Goal: Information Seeking & Learning: Learn about a topic

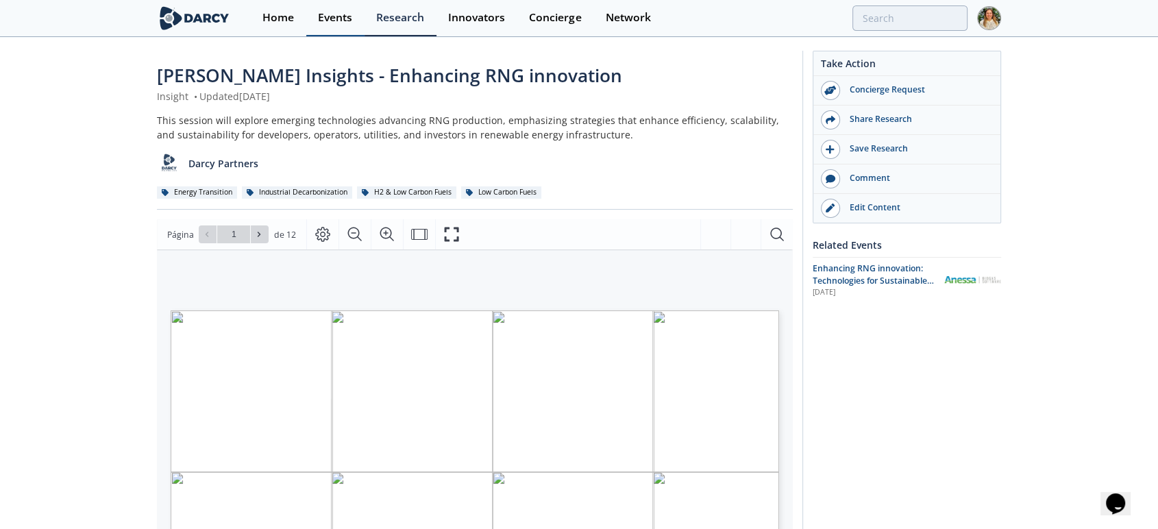
click at [322, 18] on div "Events" at bounding box center [335, 17] width 34 height 11
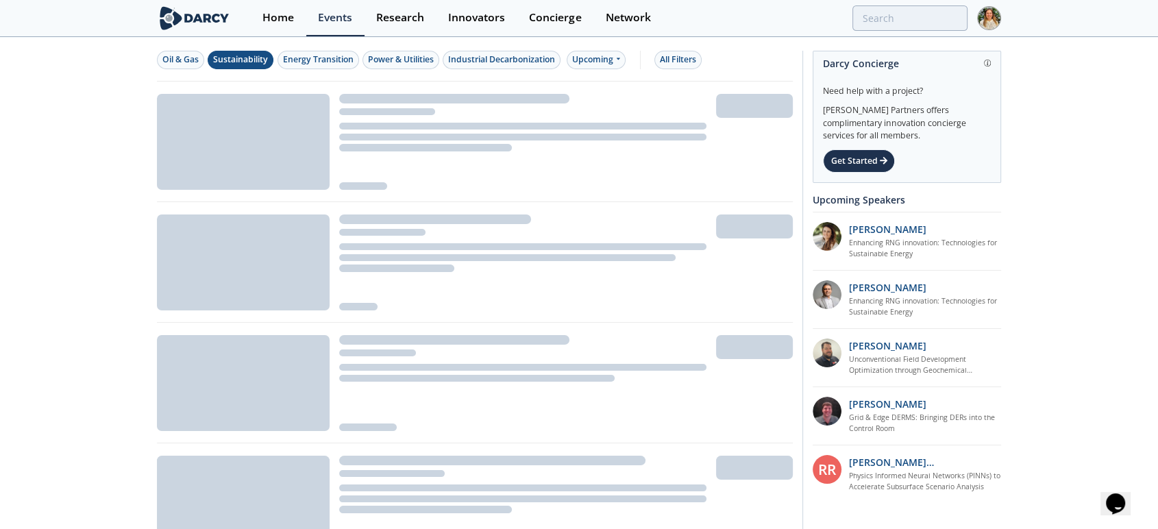
click at [259, 59] on div "Sustainability" at bounding box center [240, 59] width 55 height 12
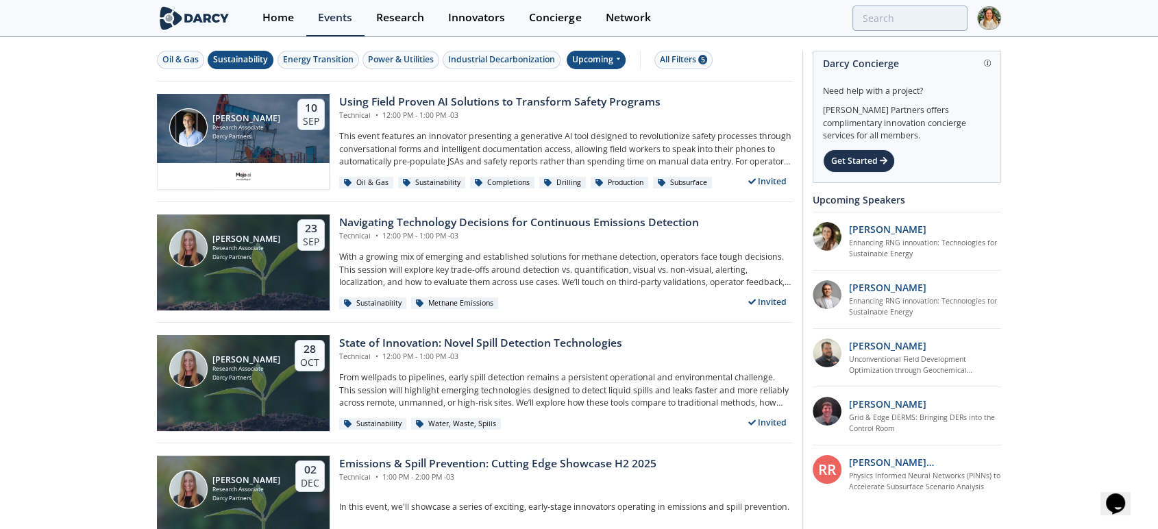
click at [602, 64] on div "Upcoming" at bounding box center [596, 60] width 60 height 18
click at [595, 97] on div "Past" at bounding box center [612, 105] width 85 height 22
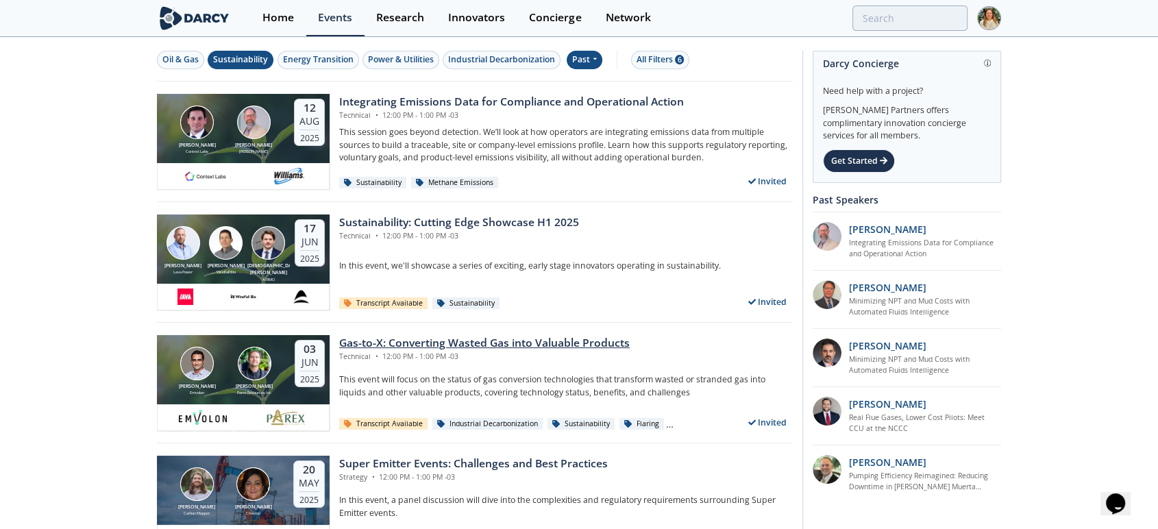
click at [412, 338] on div "Gas-to-X: Converting Wasted Gas into Valuable Products" at bounding box center [484, 343] width 290 height 16
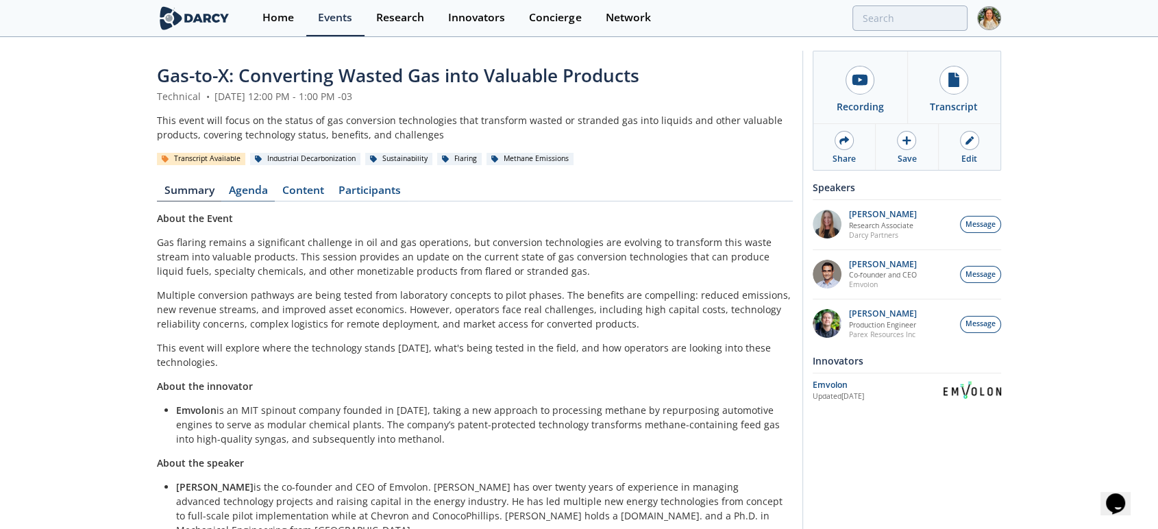
click at [244, 189] on link "Agenda" at bounding box center [247, 193] width 53 height 16
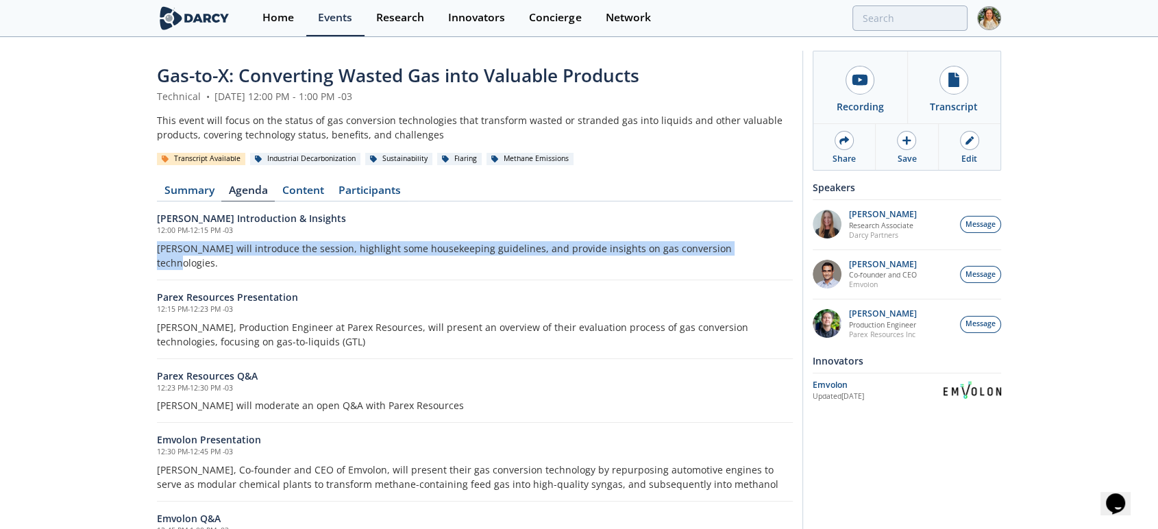
drag, startPoint x: 155, startPoint y: 246, endPoint x: 745, endPoint y: 251, distance: 590.4
click at [745, 251] on div "Gas-to-X: Converting Wasted Gas into Valuable Products Technical • June 3, 2025…" at bounding box center [579, 313] width 1158 height 551
copy p "Darcy will introduce the session, highlight some housekeeping guidelines, and p…"
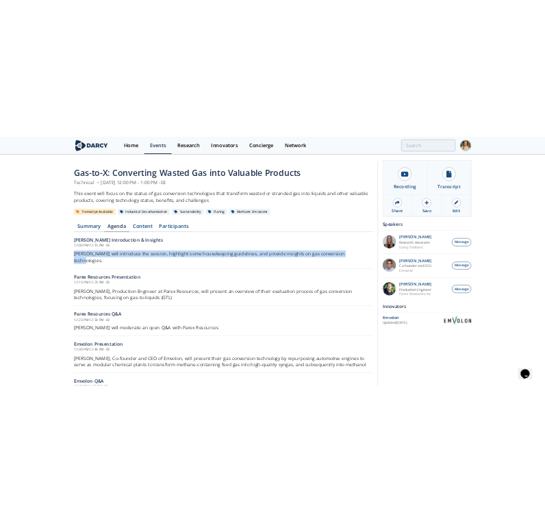
scroll to position [77, 0]
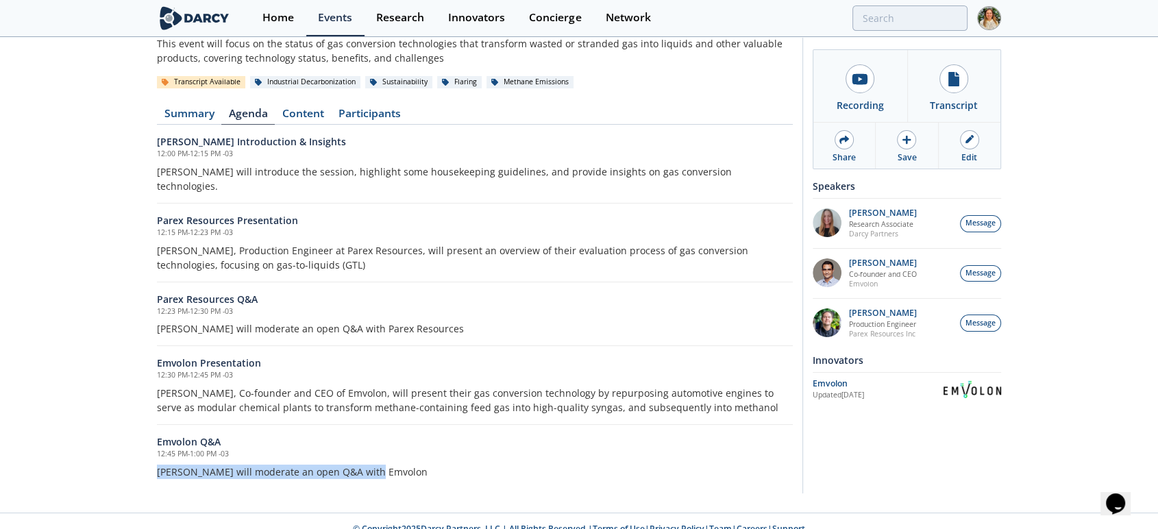
drag, startPoint x: 158, startPoint y: 458, endPoint x: 405, endPoint y: 453, distance: 246.6
click at [405, 464] on p "Darcy will moderate an open Q&A with Emvolon" at bounding box center [475, 471] width 636 height 14
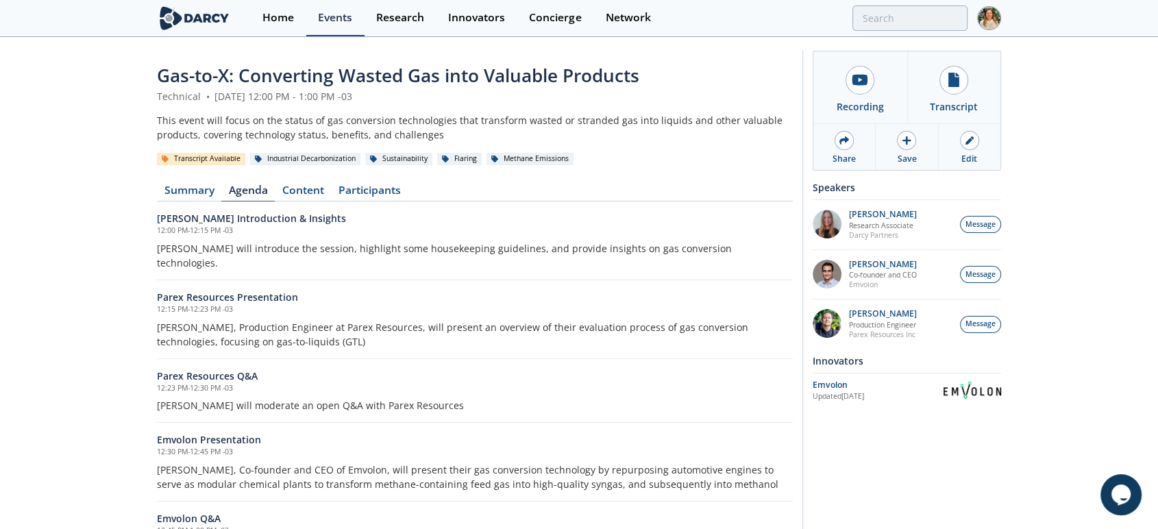
click at [347, 18] on div "Events" at bounding box center [335, 17] width 34 height 11
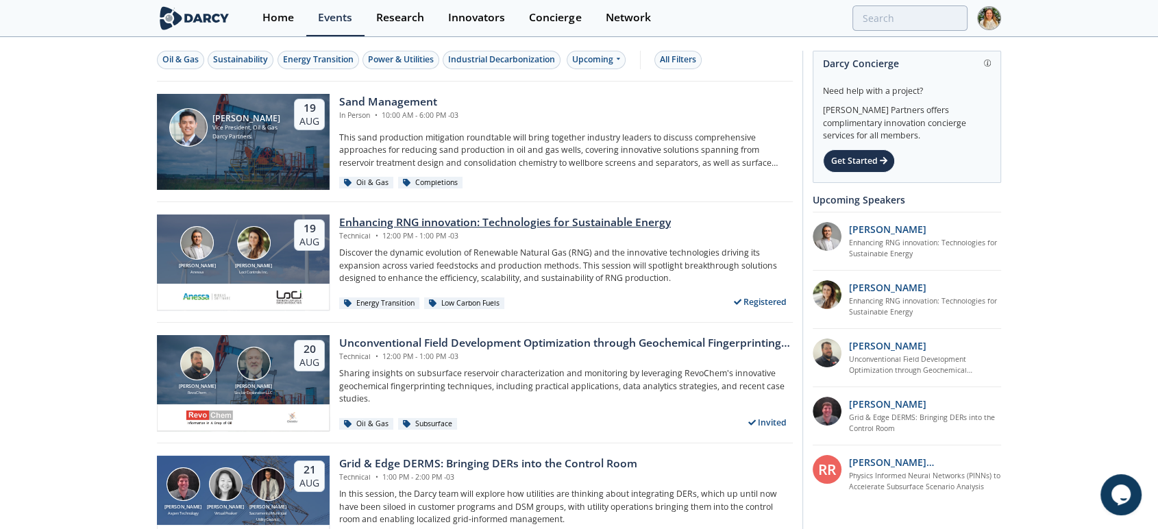
click at [393, 218] on div "Enhancing RNG innovation: Technologies for Sustainable Energy" at bounding box center [505, 222] width 332 height 16
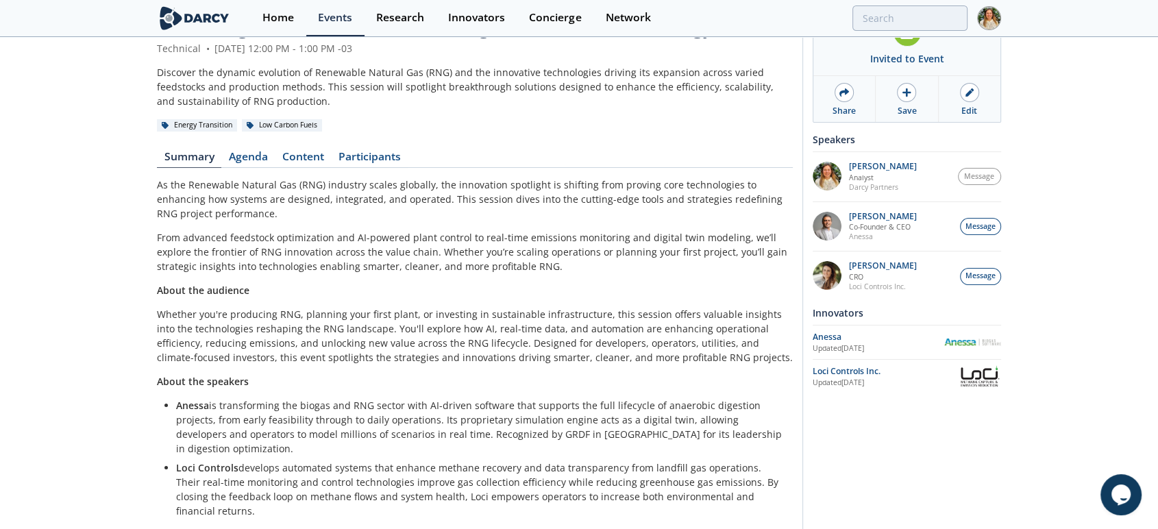
scroll to position [73, 0]
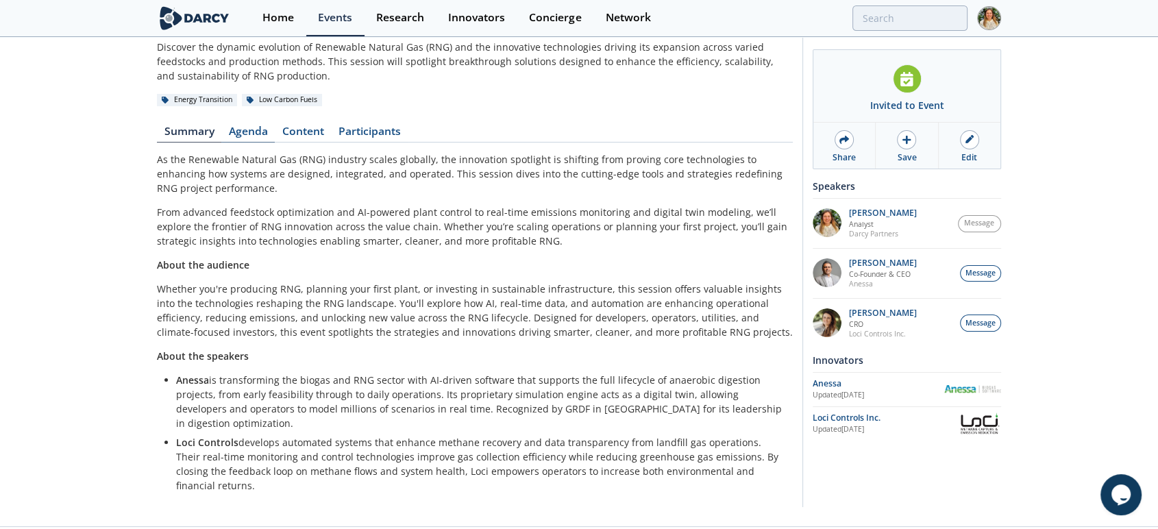
click at [249, 136] on link "Agenda" at bounding box center [247, 134] width 53 height 16
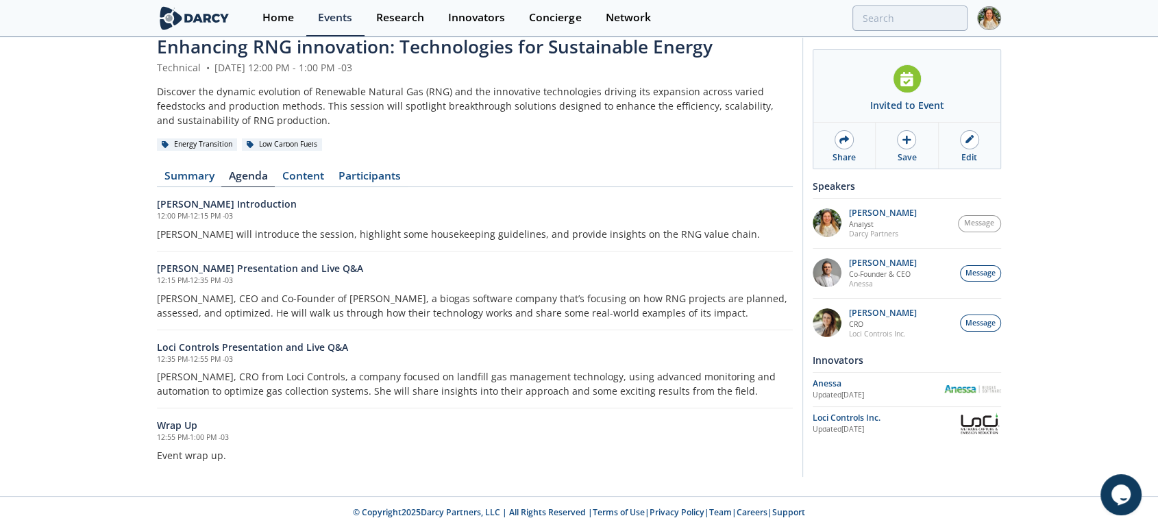
scroll to position [27, 0]
click at [297, 177] on link "Content" at bounding box center [303, 180] width 56 height 16
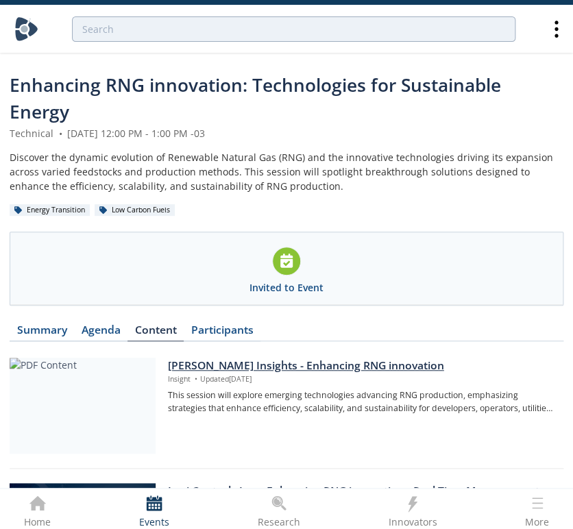
click at [236, 363] on div "[PERSON_NAME] Insights - Enhancing RNG innovation" at bounding box center [360, 366] width 386 height 16
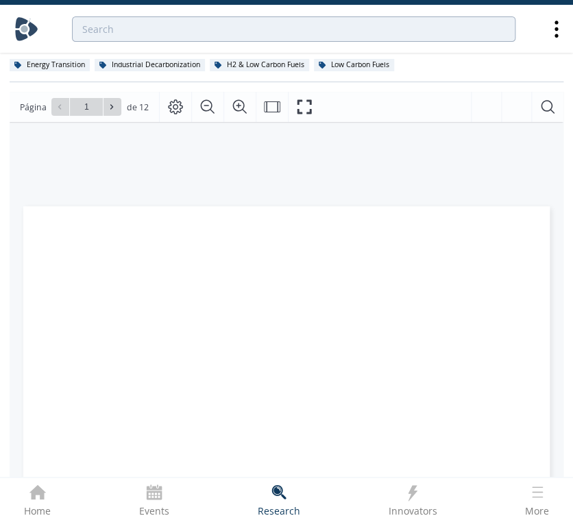
scroll to position [152, 0]
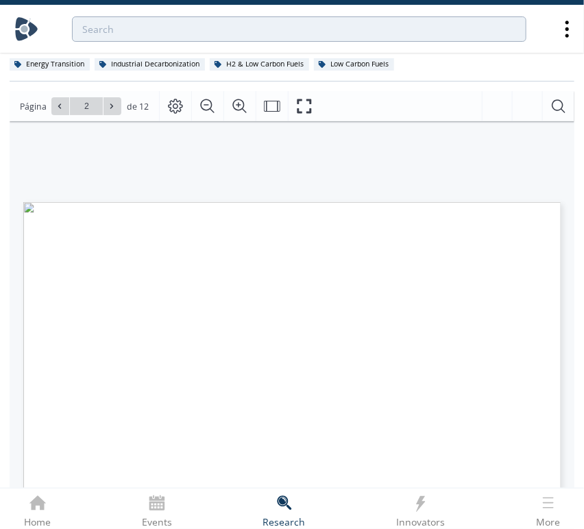
type input "3"
type input "4"
type input "7"
type input "12"
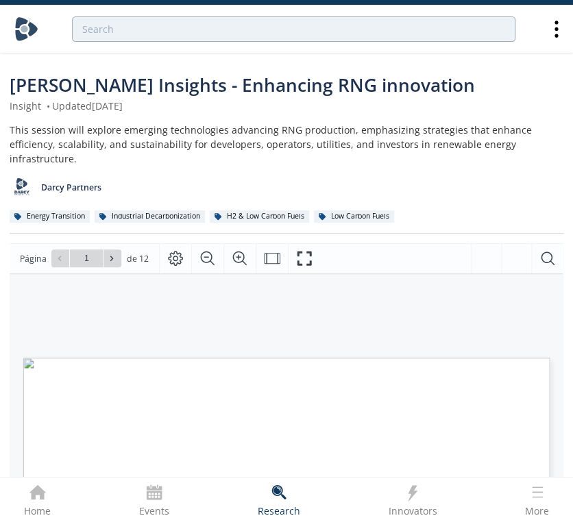
click at [557, 35] on icon at bounding box center [555, 29] width 3 height 17
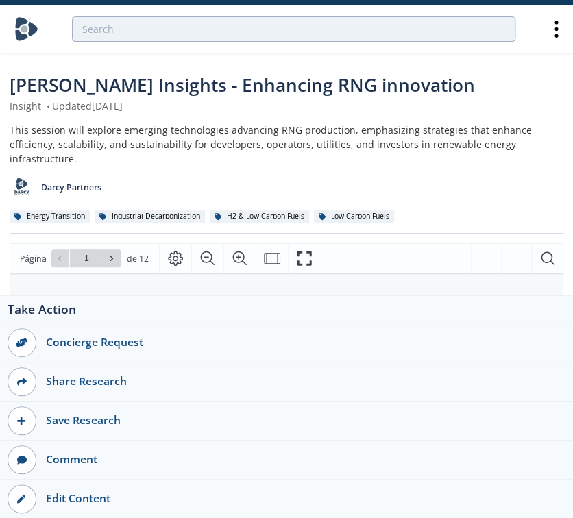
click at [32, 32] on img at bounding box center [26, 29] width 24 height 24
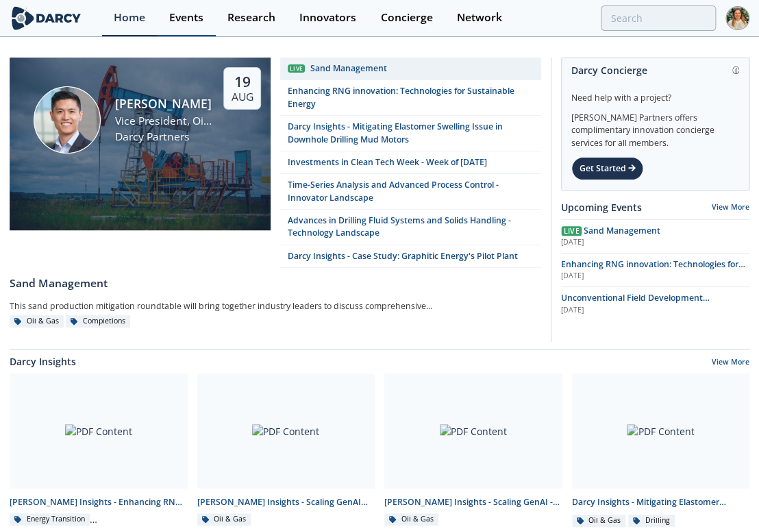
click at [190, 18] on div "Events" at bounding box center [186, 17] width 34 height 11
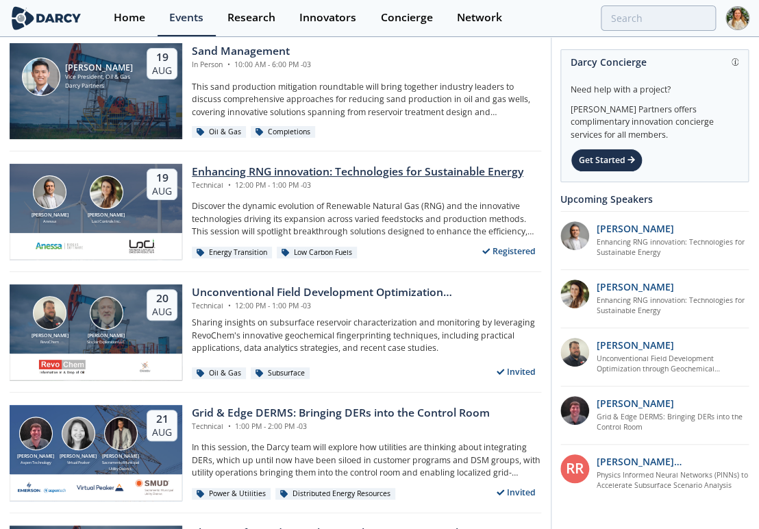
scroll to position [456, 0]
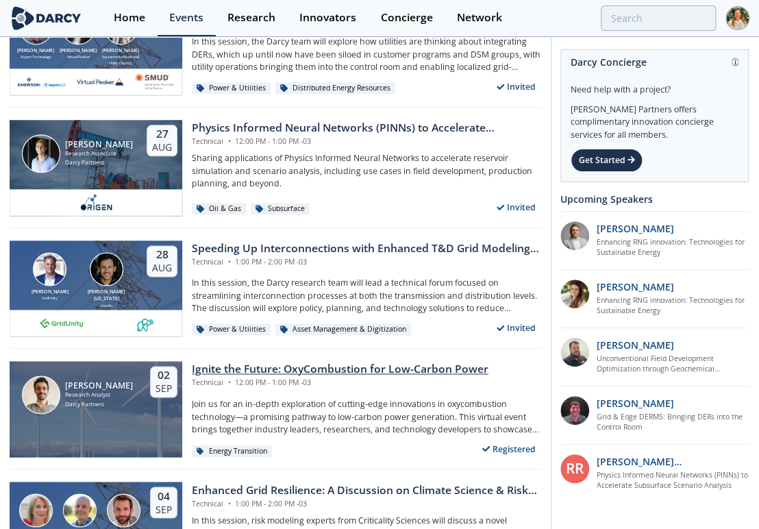
click at [210, 368] on div "Ignite the Future: OxyCombustion for Low-Carbon Power" at bounding box center [340, 369] width 297 height 16
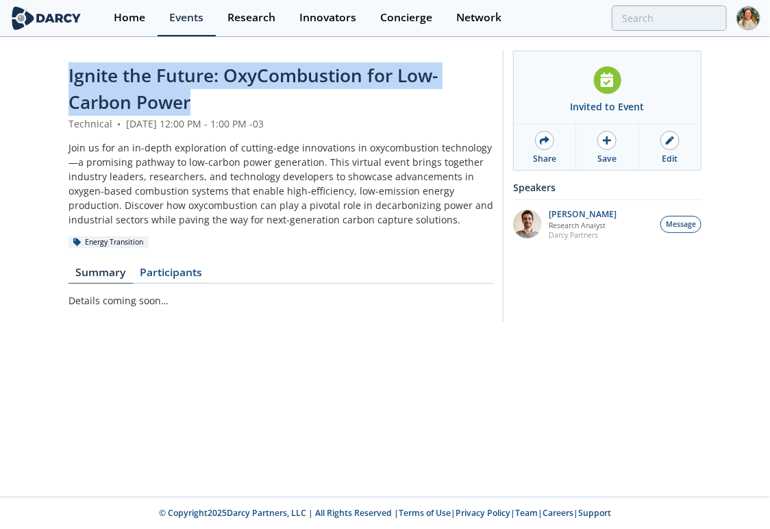
drag, startPoint x: 67, startPoint y: 70, endPoint x: 202, endPoint y: 103, distance: 139.0
click at [202, 103] on div "Ignite the Future: OxyCombustion for Low-Carbon Power Technical • September 2, …" at bounding box center [385, 189] width 770 height 303
copy span "Ignite the Future: OxyCombustion for Low-Carbon Power"
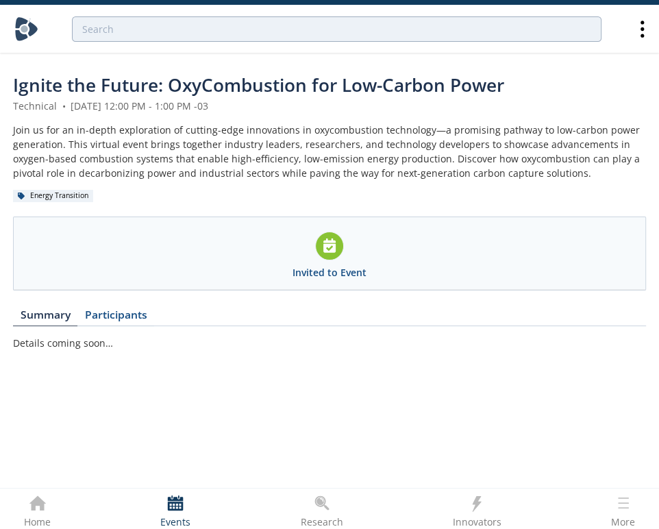
click at [21, 25] on img at bounding box center [26, 29] width 24 height 24
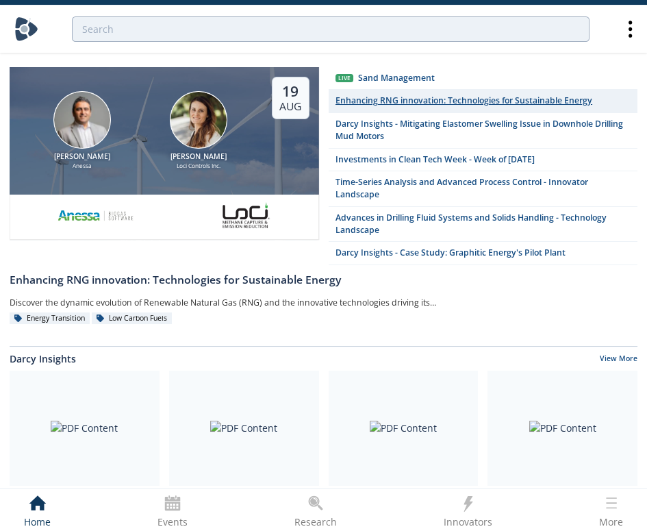
click at [386, 99] on div "Enhancing RNG innovation: Technologies for Sustainable Energy" at bounding box center [464, 101] width 257 height 12
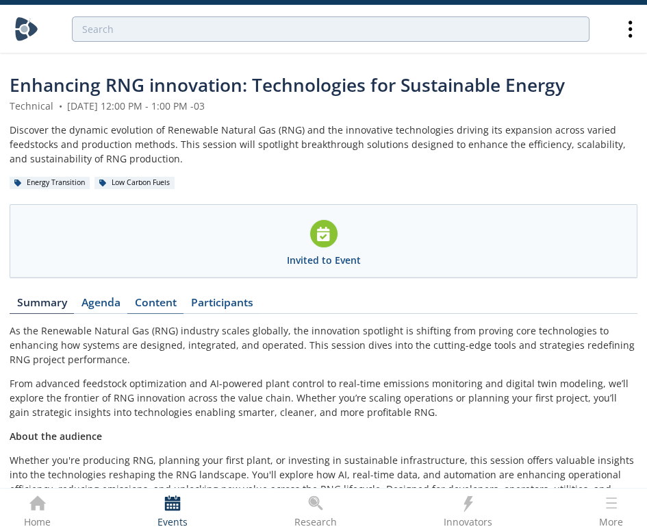
click at [153, 305] on link "Content" at bounding box center [155, 305] width 56 height 16
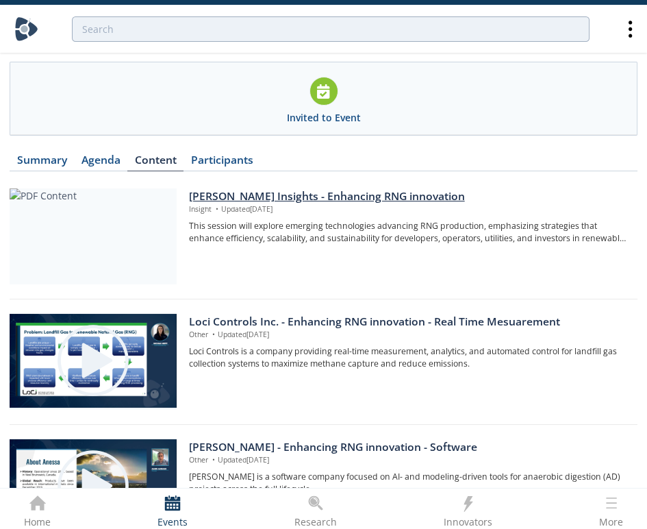
scroll to position [380, 0]
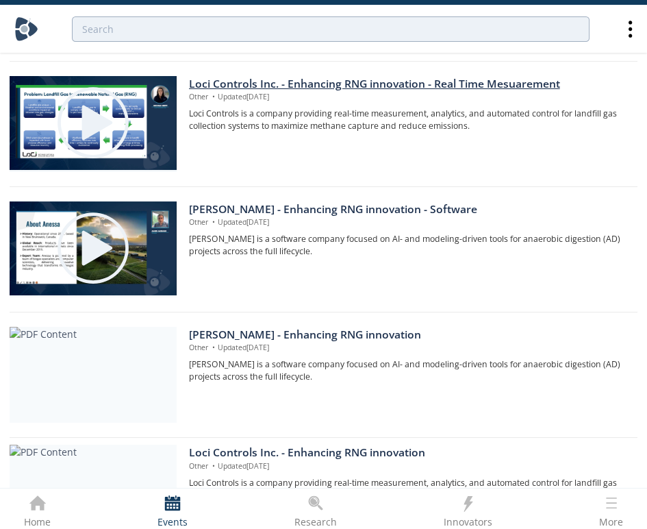
click at [265, 80] on div "Loci Controls Inc. - Enhancing RNG innovation - Real Time Mesuarement" at bounding box center [408, 84] width 439 height 16
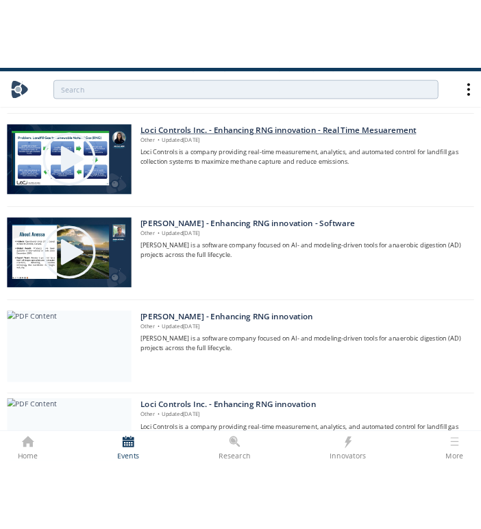
scroll to position [0, 0]
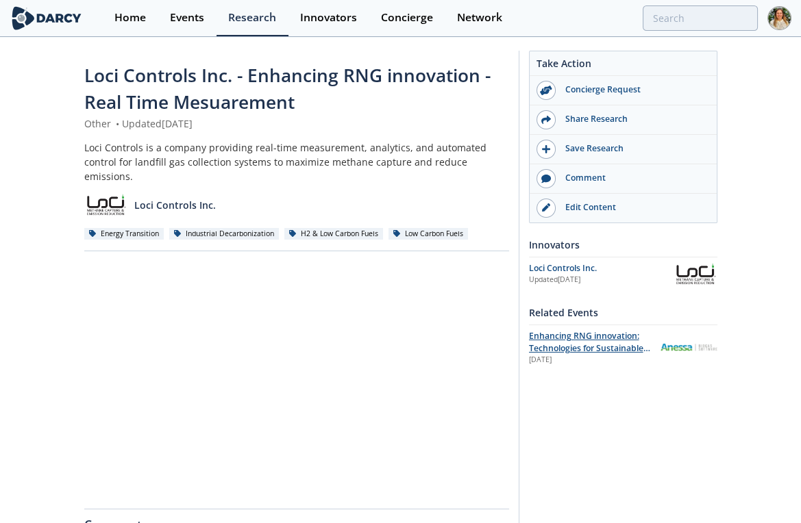
click at [552, 339] on span "Enhancing RNG innovation: Technologies for Sustainable Energy" at bounding box center [589, 348] width 121 height 37
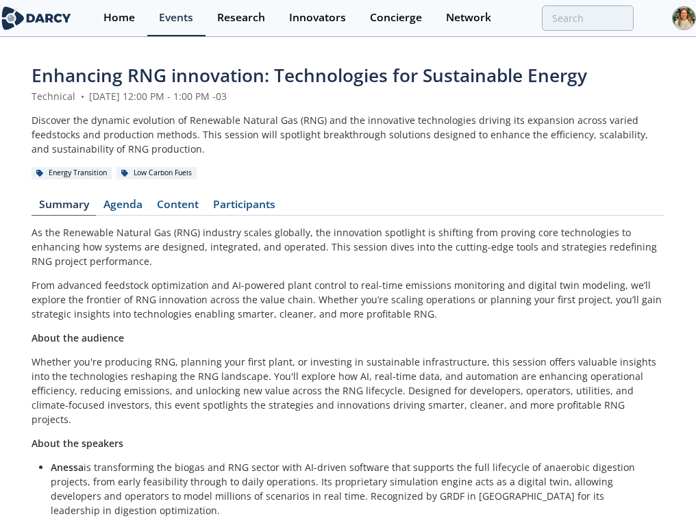
click at [197, 156] on div "Discover the dynamic evolution of Renewable Natural Gas (RNG) and the innovativ…" at bounding box center [348, 134] width 633 height 43
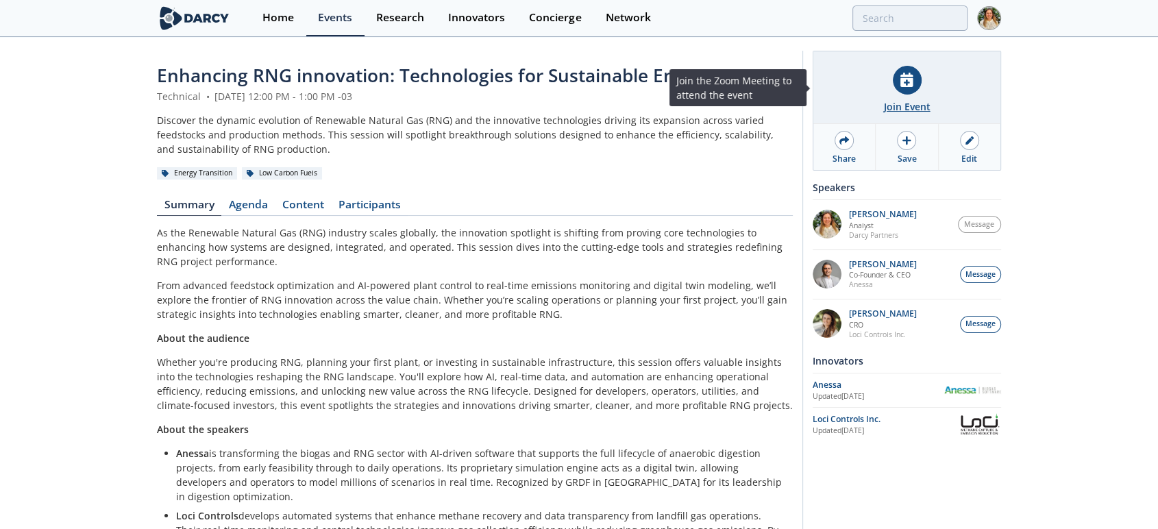
click at [583, 75] on icon at bounding box center [906, 80] width 12 height 14
click at [583, 101] on div "Join Event" at bounding box center [907, 106] width 47 height 14
